Goal: Complete application form

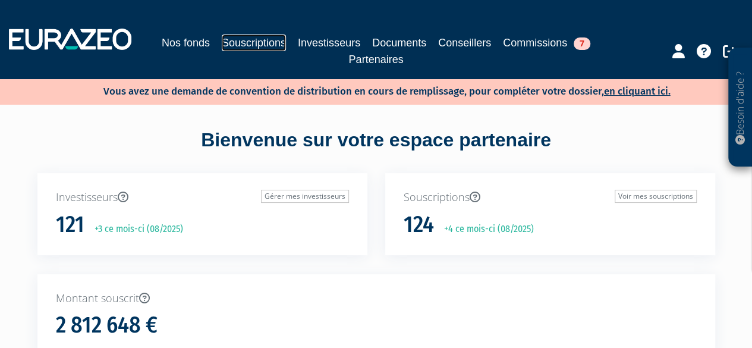
click at [247, 39] on link "Souscriptions" at bounding box center [254, 42] width 64 height 17
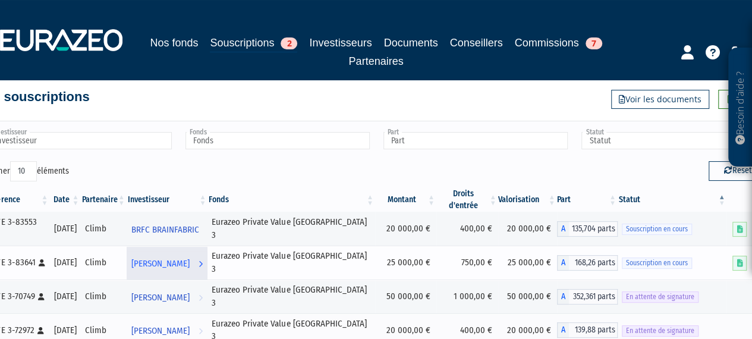
scroll to position [59, 0]
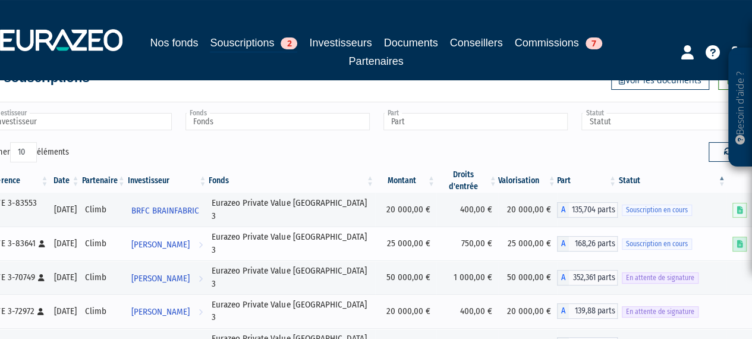
click at [739, 240] on icon at bounding box center [739, 244] width 6 height 8
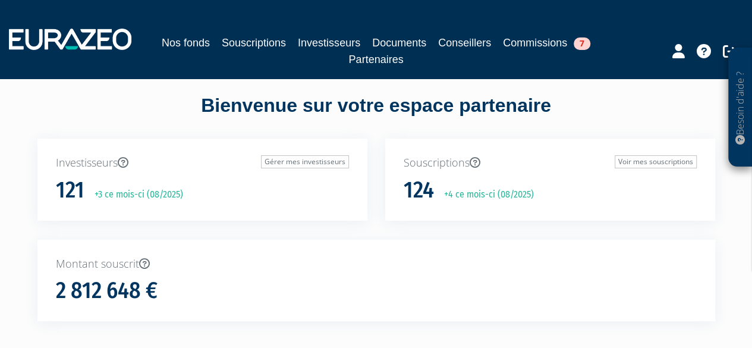
scroll to position [59, 0]
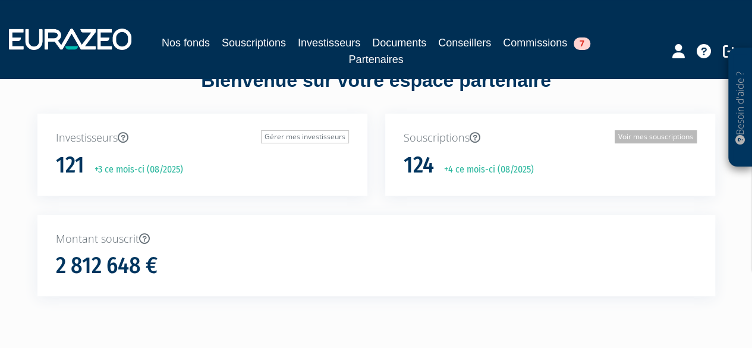
click at [647, 138] on link "Voir mes souscriptions" at bounding box center [655, 136] width 82 height 13
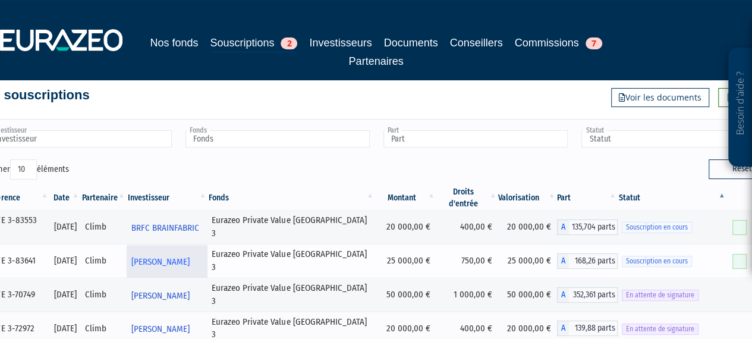
scroll to position [59, 0]
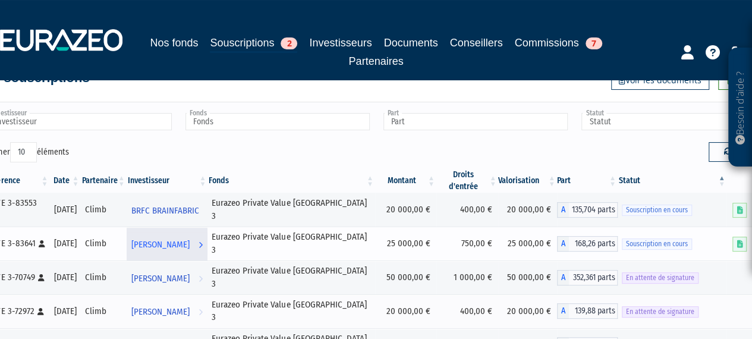
click at [208, 232] on link "SLIM BELAZI Voir l'investisseur" at bounding box center [167, 244] width 81 height 24
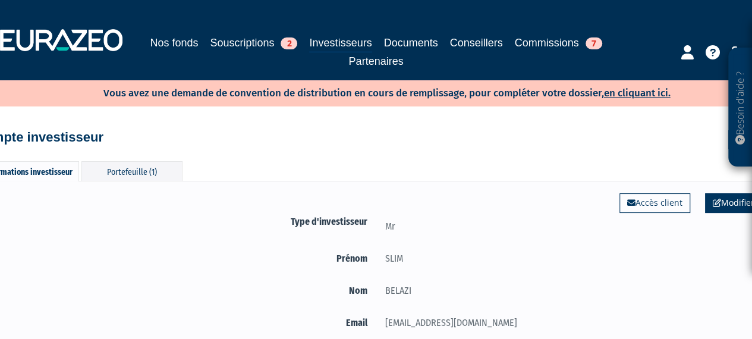
click at [727, 204] on link "Modifier" at bounding box center [733, 202] width 57 height 19
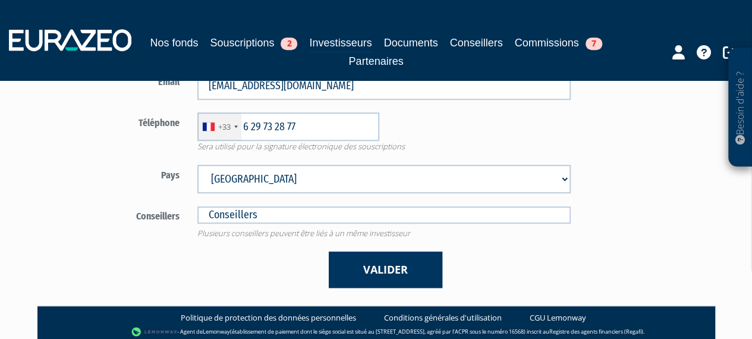
scroll to position [373, 0]
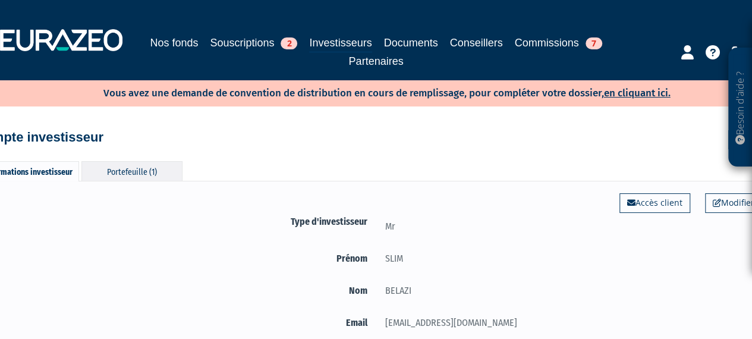
click at [128, 167] on div "Portefeuille (1)" at bounding box center [131, 171] width 101 height 20
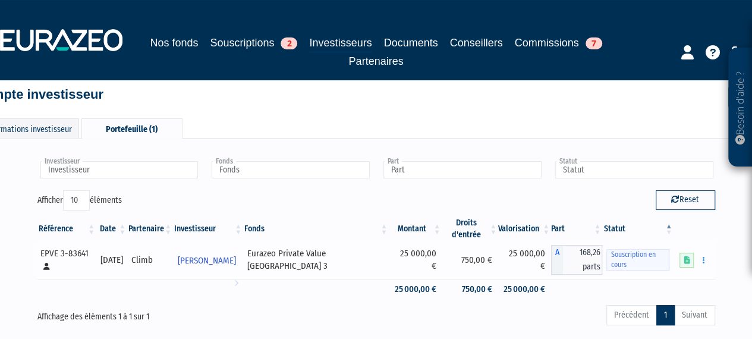
scroll to position [59, 0]
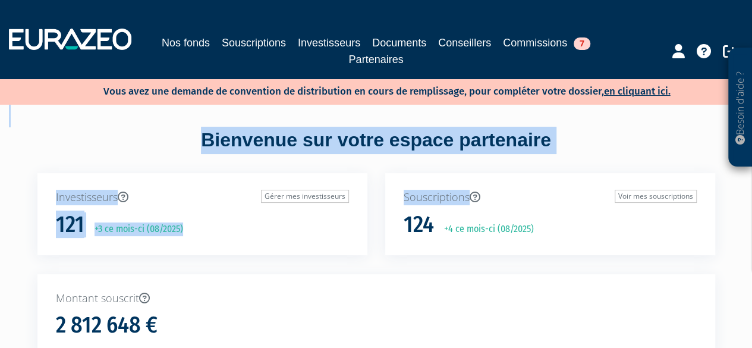
click at [133, 133] on div "Bienvenue sur votre espace partenaire" at bounding box center [376, 150] width 695 height 46
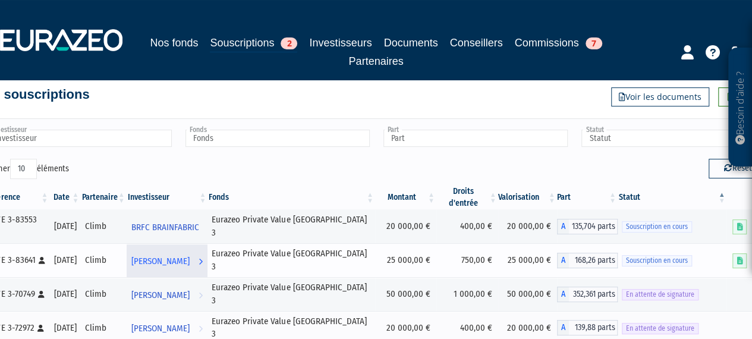
scroll to position [59, 0]
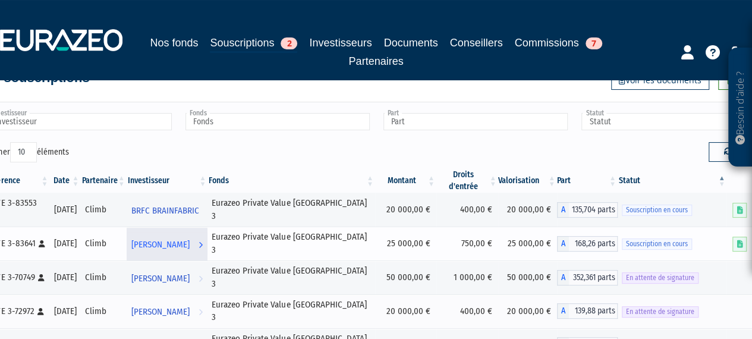
click at [189, 234] on span "[PERSON_NAME]" at bounding box center [160, 245] width 58 height 22
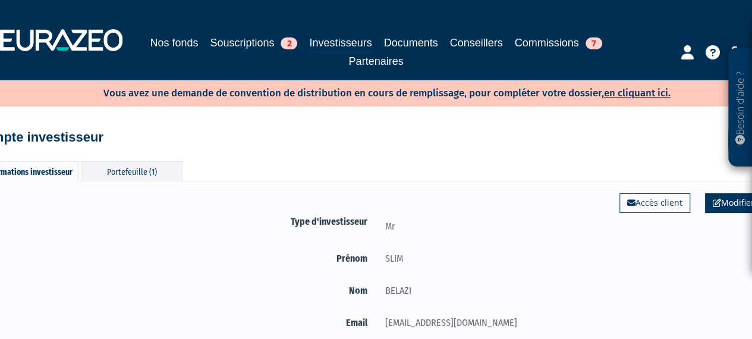
click at [742, 204] on link "Modifier" at bounding box center [733, 202] width 57 height 19
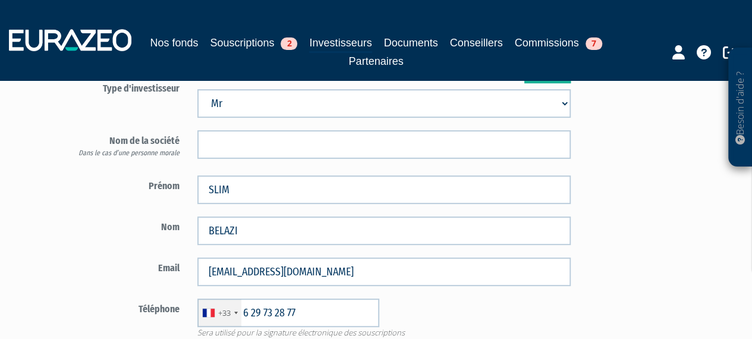
scroll to position [135, 0]
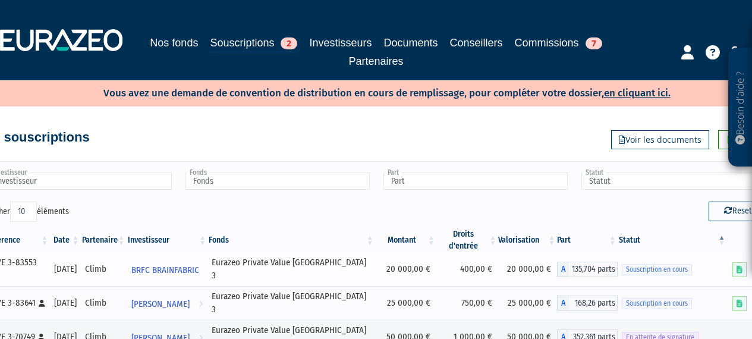
scroll to position [59, 0]
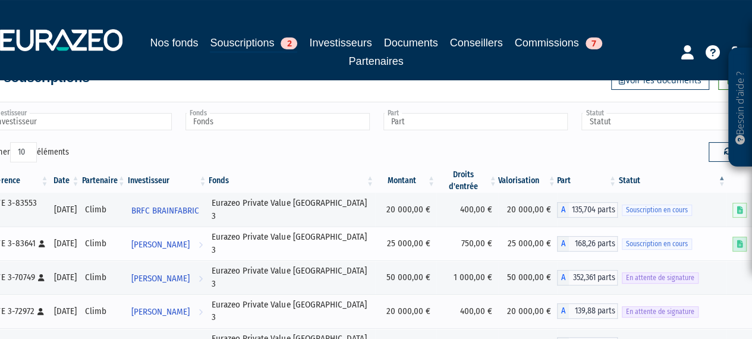
click at [736, 237] on link at bounding box center [739, 244] width 14 height 15
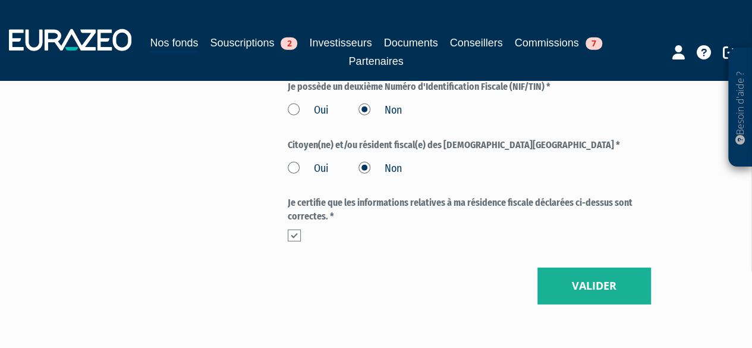
scroll to position [1555, 0]
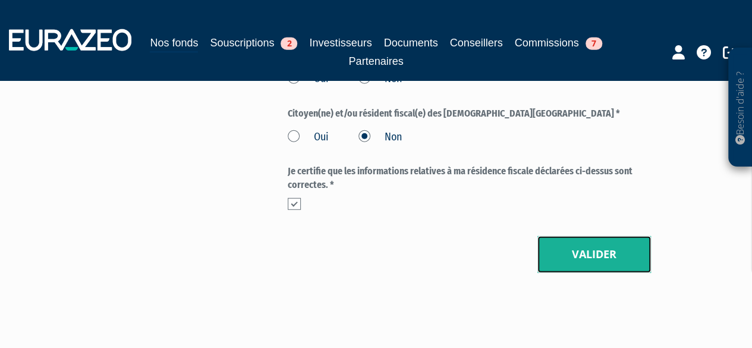
click at [597, 236] on button "Valider" at bounding box center [594, 254] width 114 height 37
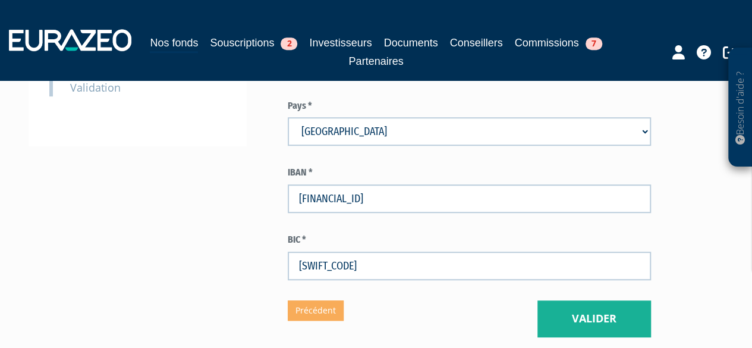
scroll to position [452, 0]
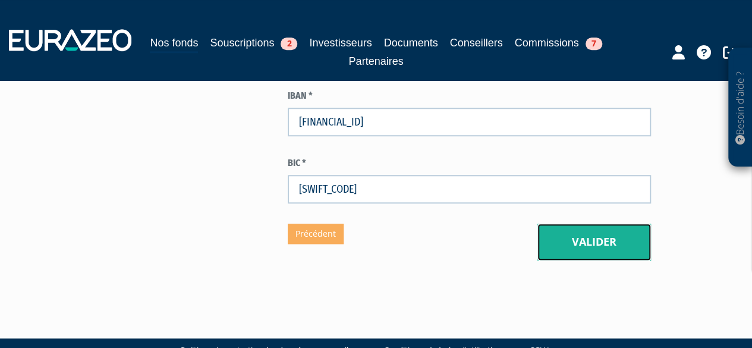
click at [578, 223] on button "Valider" at bounding box center [594, 241] width 114 height 37
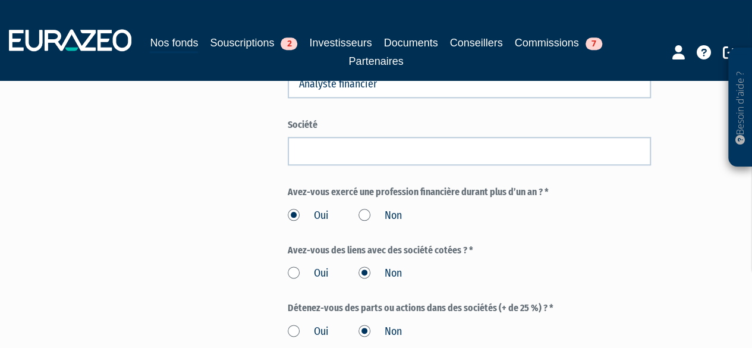
scroll to position [832, 0]
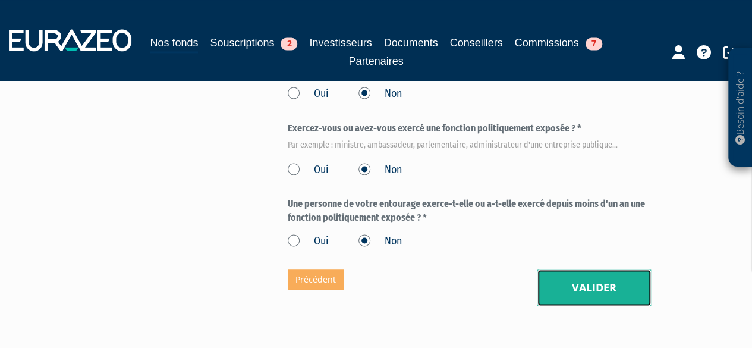
click at [556, 269] on button "Valider" at bounding box center [594, 287] width 114 height 37
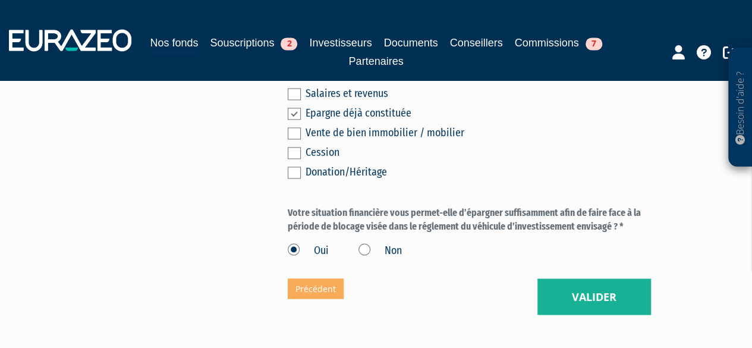
scroll to position [933, 0]
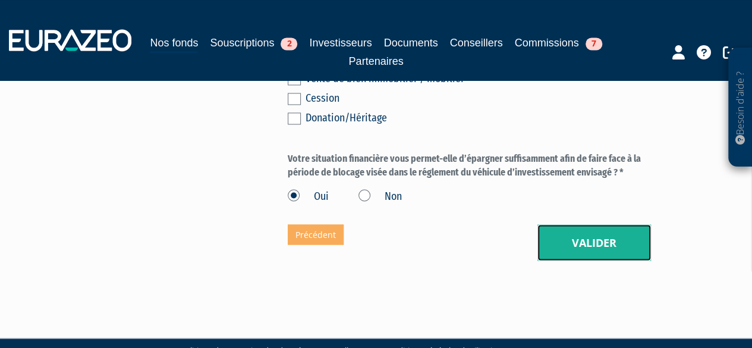
drag, startPoint x: 551, startPoint y: 220, endPoint x: 546, endPoint y: 219, distance: 6.1
click at [547, 224] on button "Valider" at bounding box center [594, 242] width 114 height 37
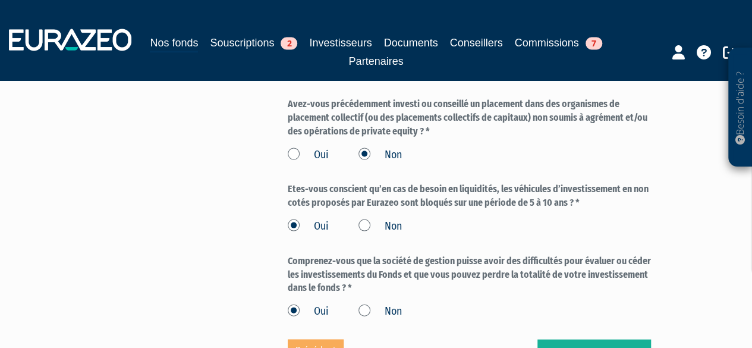
scroll to position [1248, 0]
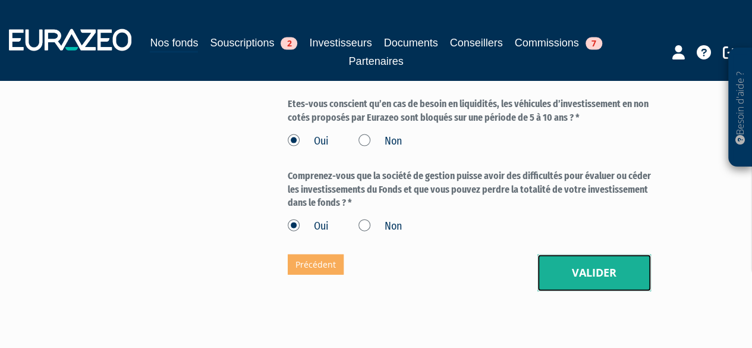
click at [558, 254] on button "Valider" at bounding box center [594, 272] width 114 height 37
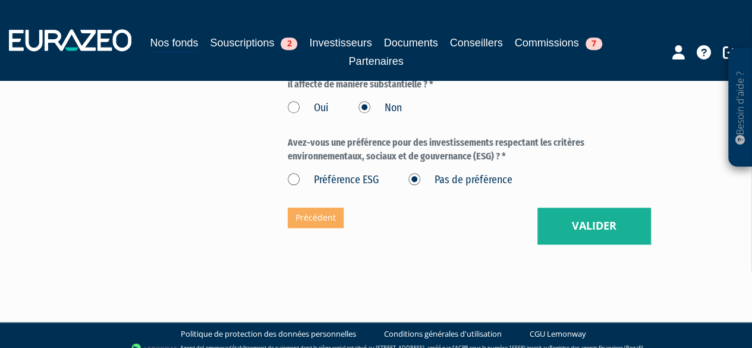
scroll to position [545, 0]
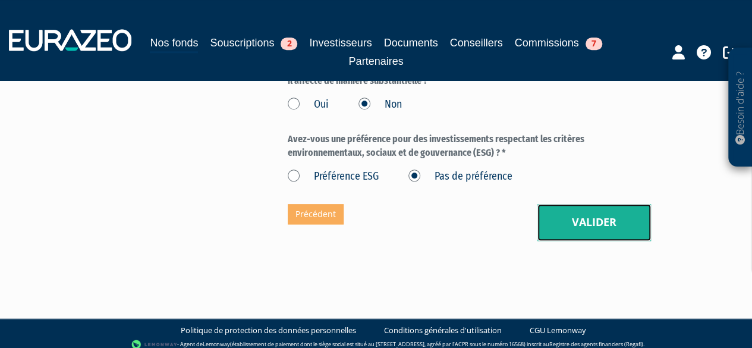
click at [600, 217] on button "Valider" at bounding box center [594, 222] width 114 height 37
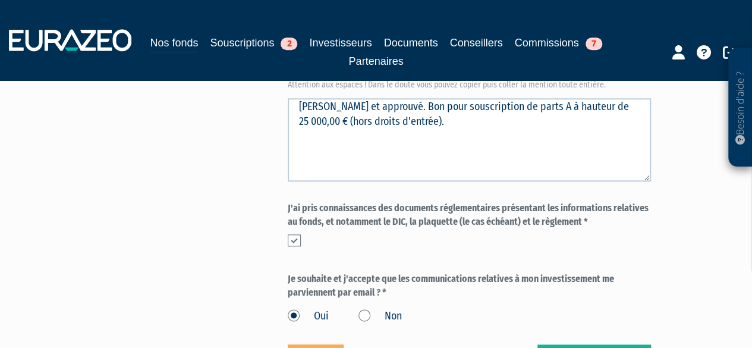
scroll to position [654, 0]
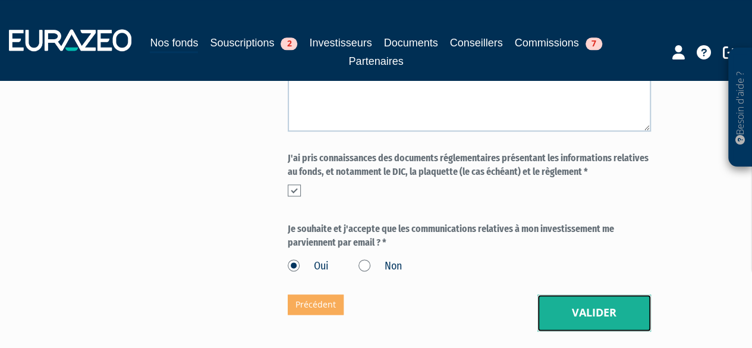
click at [590, 294] on button "Valider" at bounding box center [594, 312] width 114 height 37
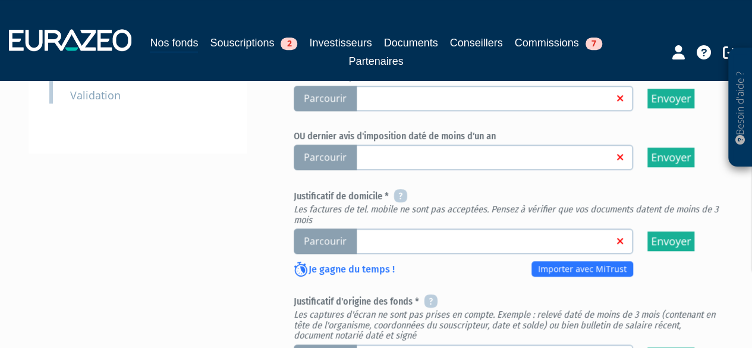
scroll to position [416, 0]
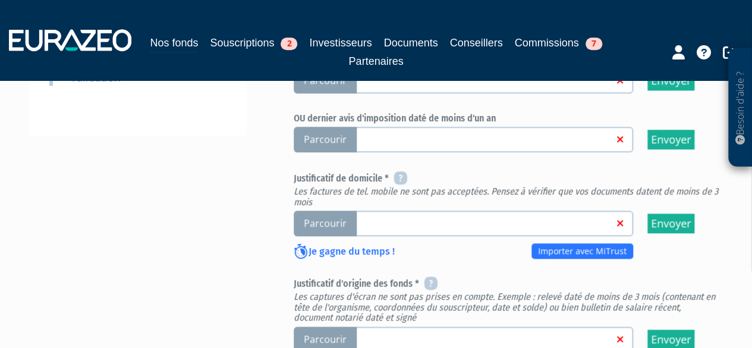
click at [347, 216] on span "Parcourir" at bounding box center [325, 223] width 63 height 26
click at [0, 0] on input "Parcourir" at bounding box center [0, 0] width 0 height 0
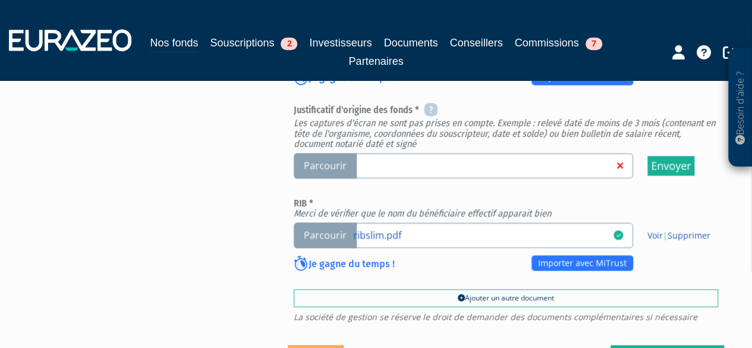
scroll to position [594, 0]
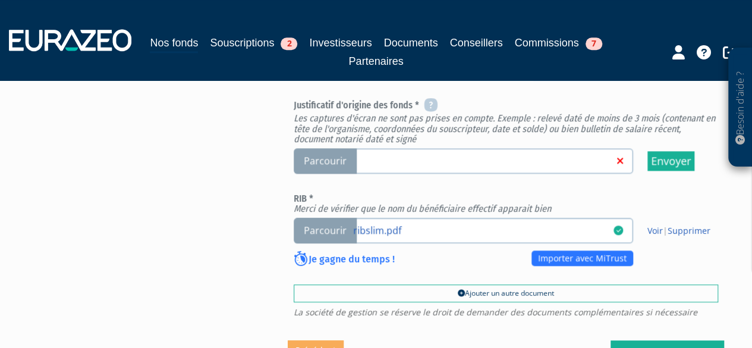
click at [323, 156] on span "Parcourir" at bounding box center [325, 161] width 63 height 26
click at [0, 0] on input "Parcourir" at bounding box center [0, 0] width 0 height 0
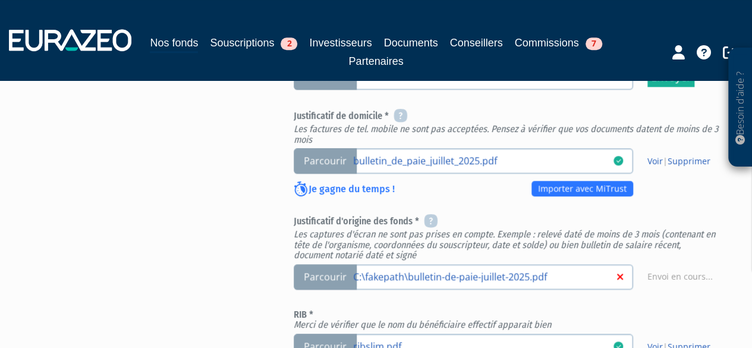
scroll to position [416, 0]
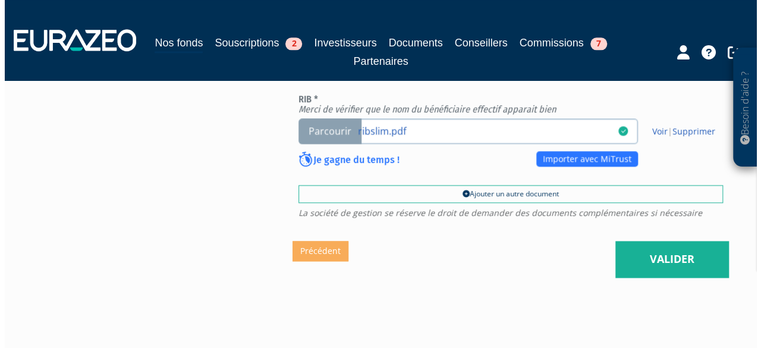
scroll to position [737, 0]
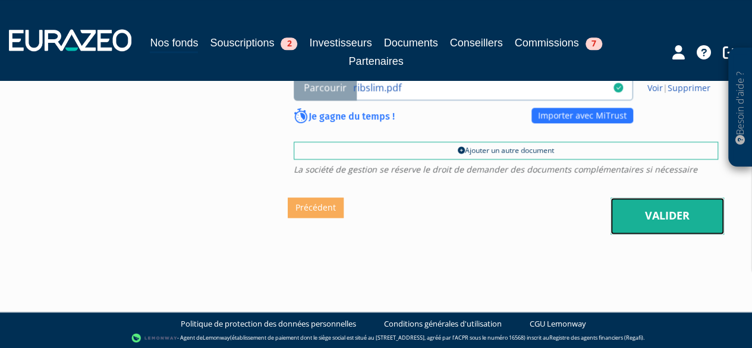
click at [639, 226] on link "Valider" at bounding box center [667, 215] width 114 height 37
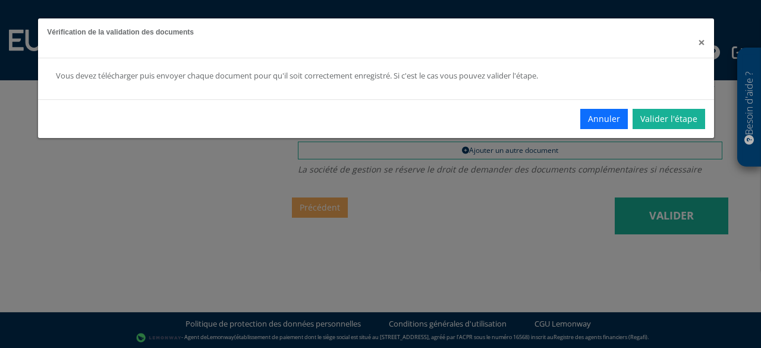
click at [699, 45] on span "×" at bounding box center [701, 42] width 7 height 17
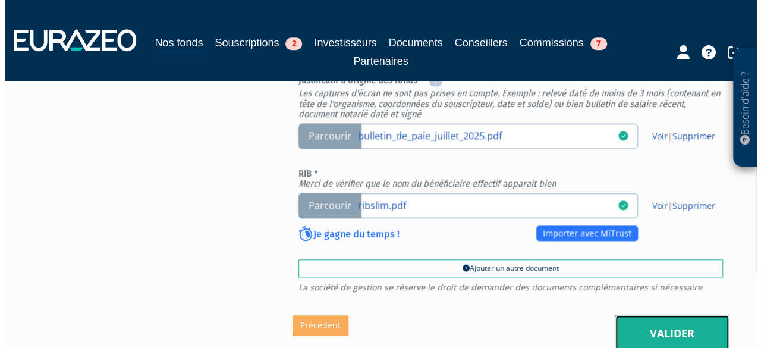
scroll to position [677, 0]
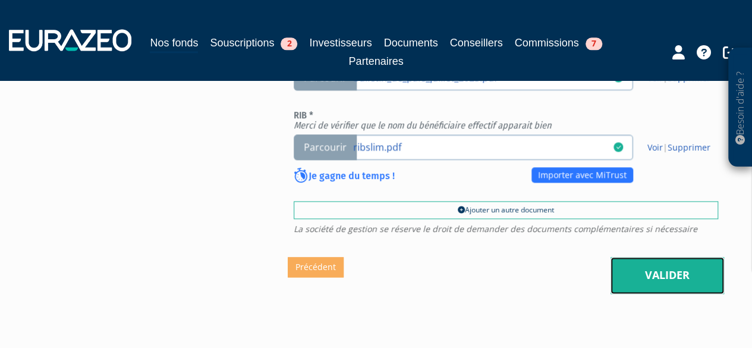
click at [662, 279] on link "Valider" at bounding box center [667, 275] width 114 height 37
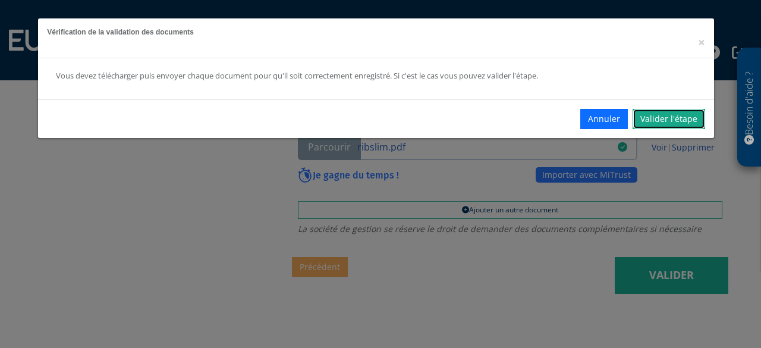
click at [665, 119] on link "Valider l'étape" at bounding box center [668, 119] width 73 height 20
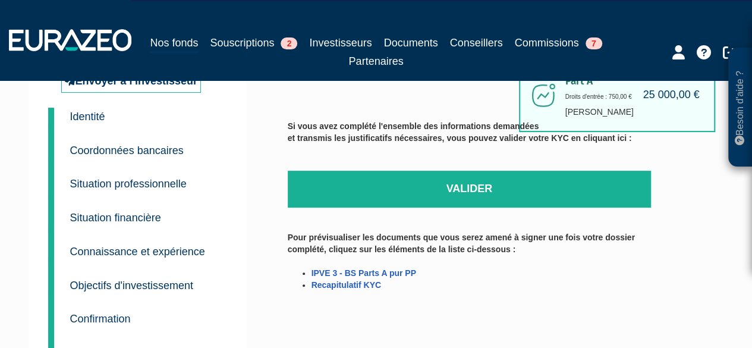
scroll to position [52, 0]
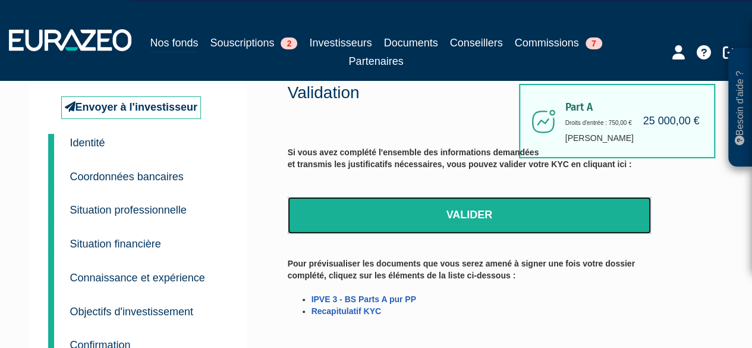
click at [445, 206] on link "Valider" at bounding box center [470, 215] width 364 height 37
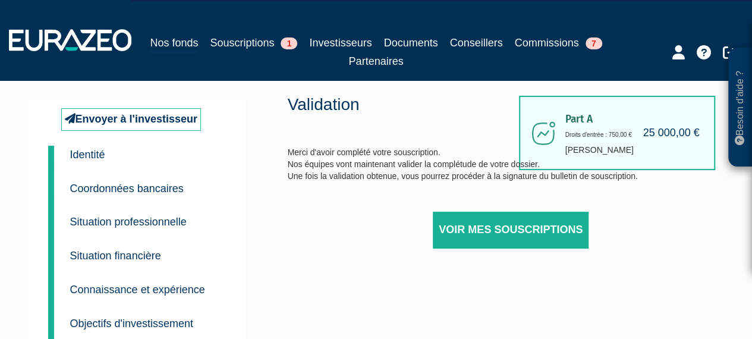
scroll to position [59, 0]
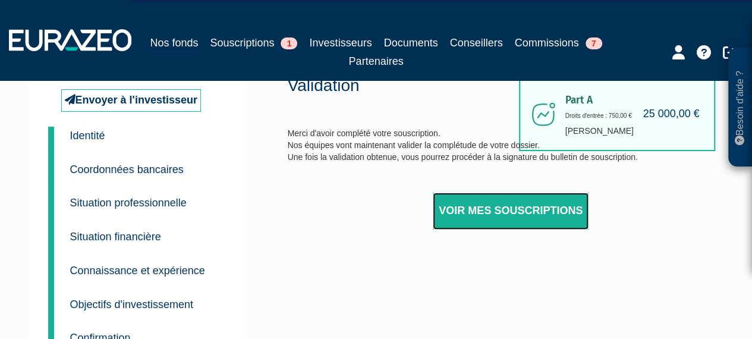
click at [466, 210] on link "Voir mes souscriptions" at bounding box center [511, 211] width 156 height 37
